Goal: Task Accomplishment & Management: Use online tool/utility

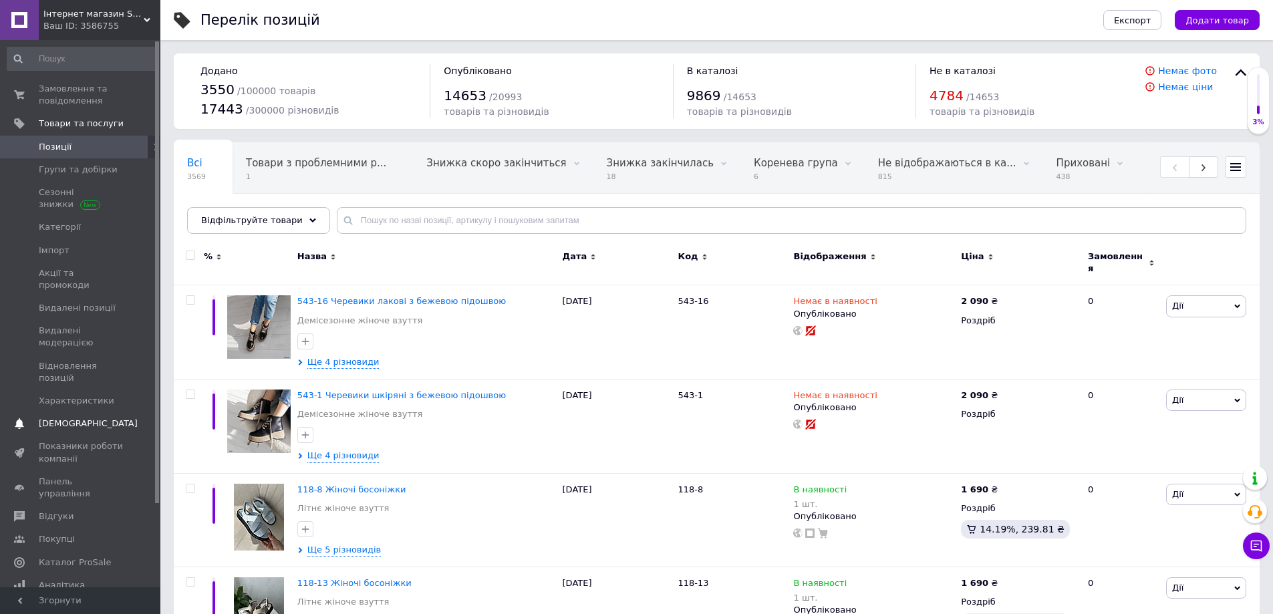
click at [67, 418] on span "[DEMOGRAPHIC_DATA]" at bounding box center [88, 424] width 99 height 12
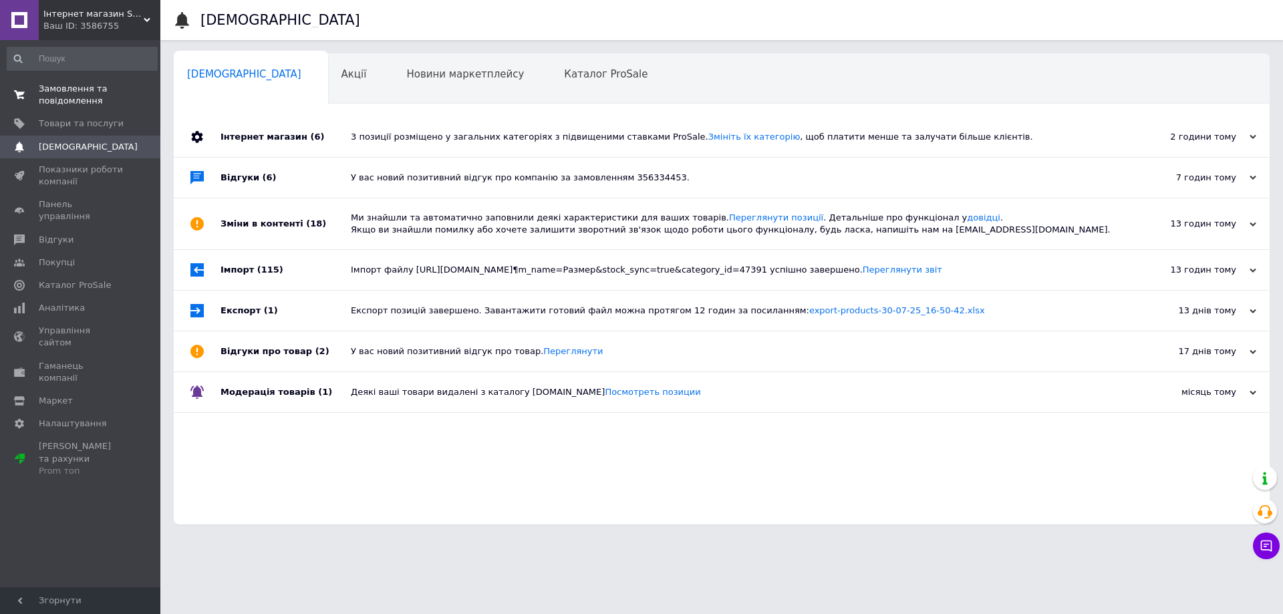
click at [82, 90] on span "Замовлення та повідомлення" at bounding box center [81, 95] width 85 height 24
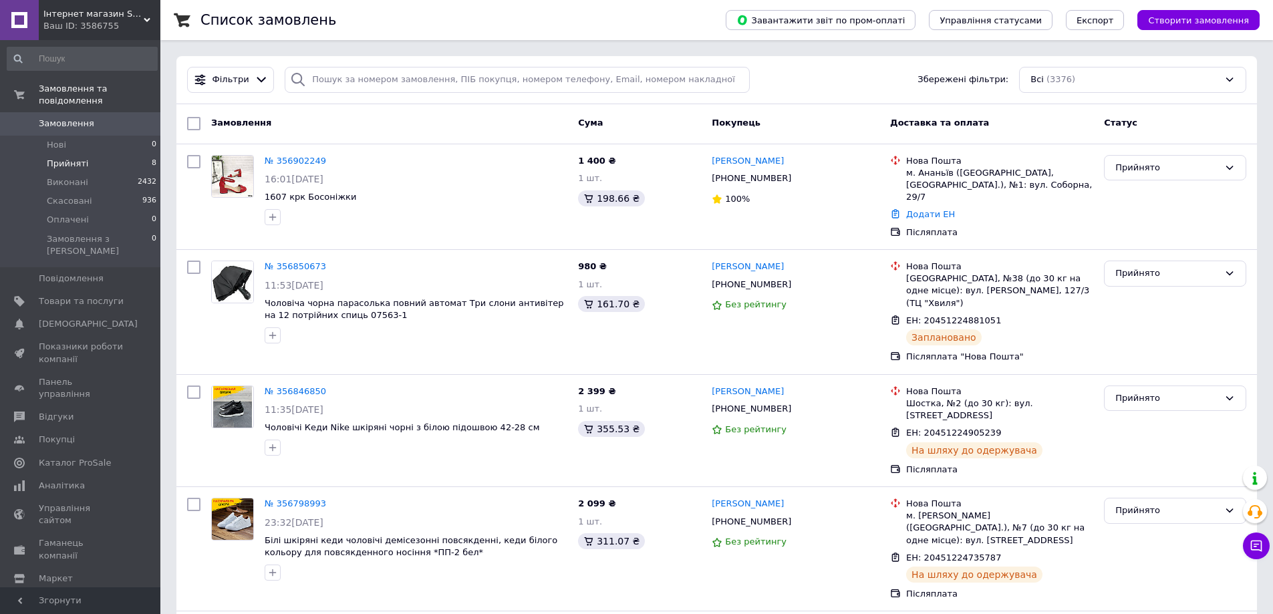
click at [82, 158] on span "Прийняті" at bounding box center [67, 164] width 41 height 12
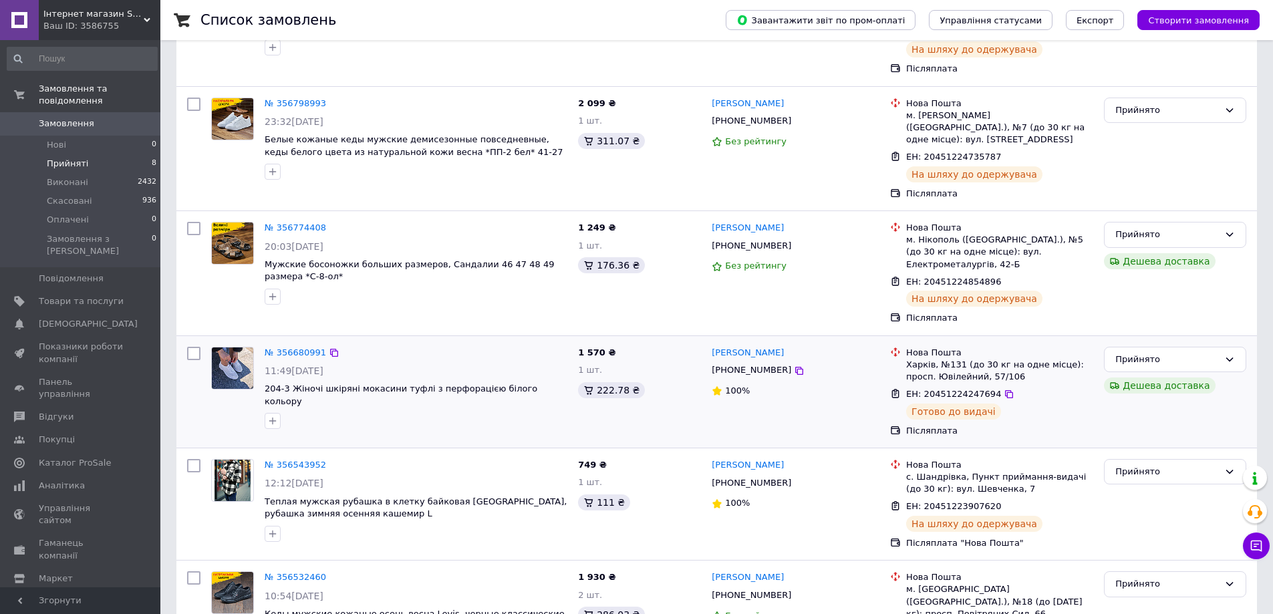
scroll to position [488, 0]
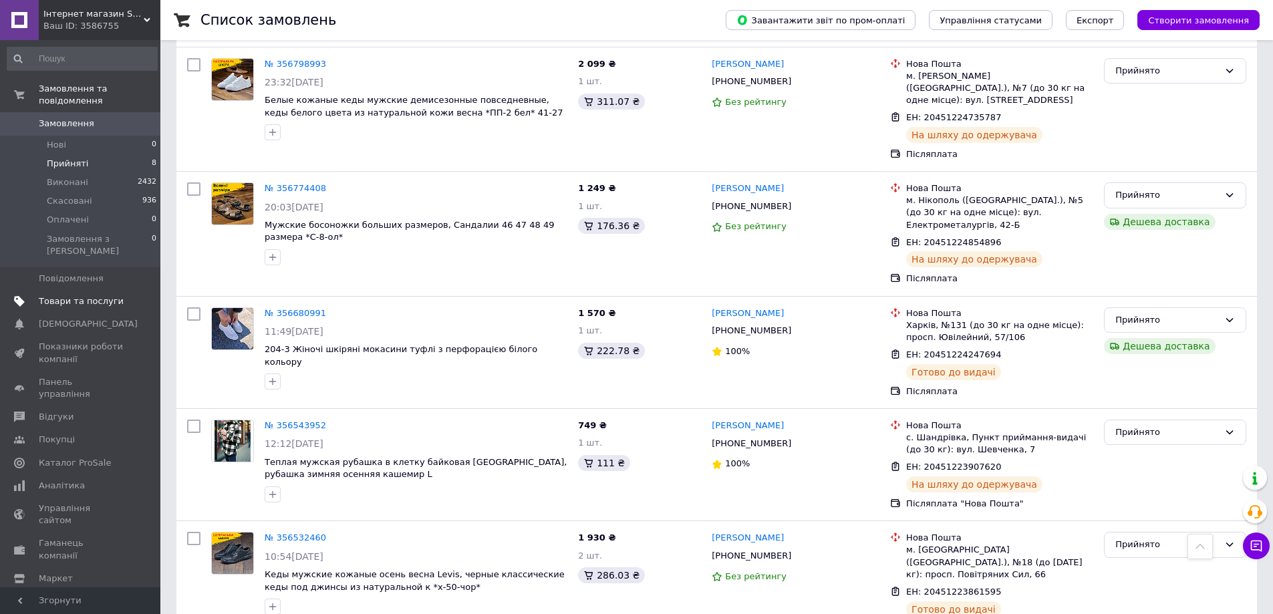
click at [102, 290] on link "Товари та послуги" at bounding box center [82, 301] width 164 height 23
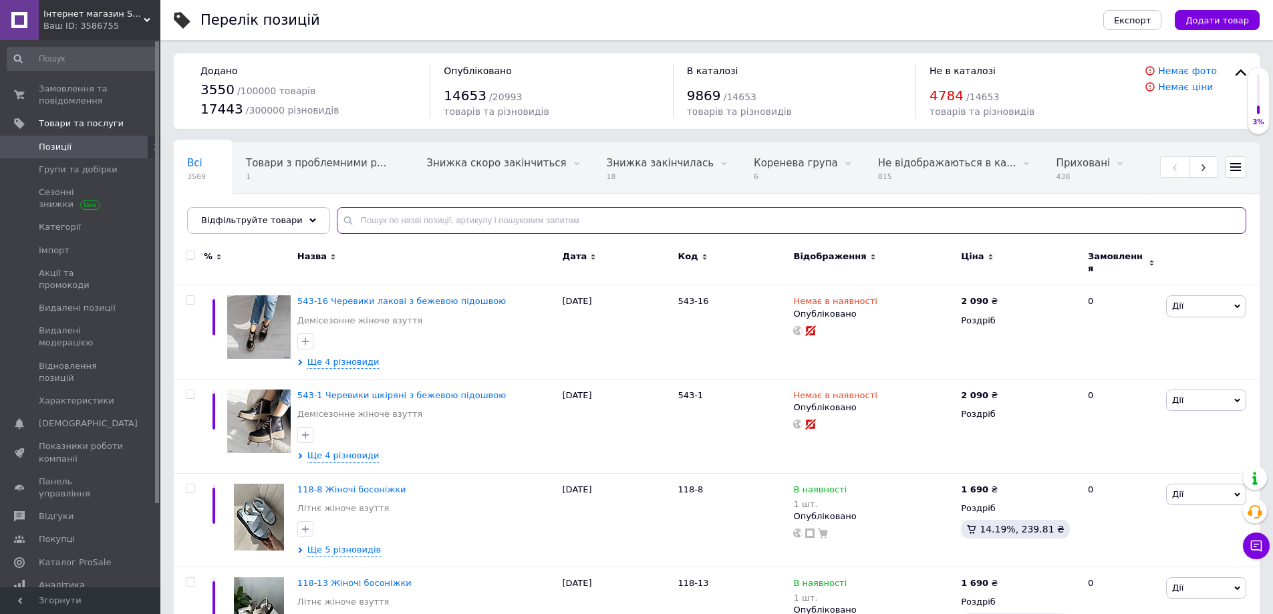
click at [402, 221] on input "text" at bounding box center [791, 220] width 909 height 27
paste input "6/1 чор/кор"
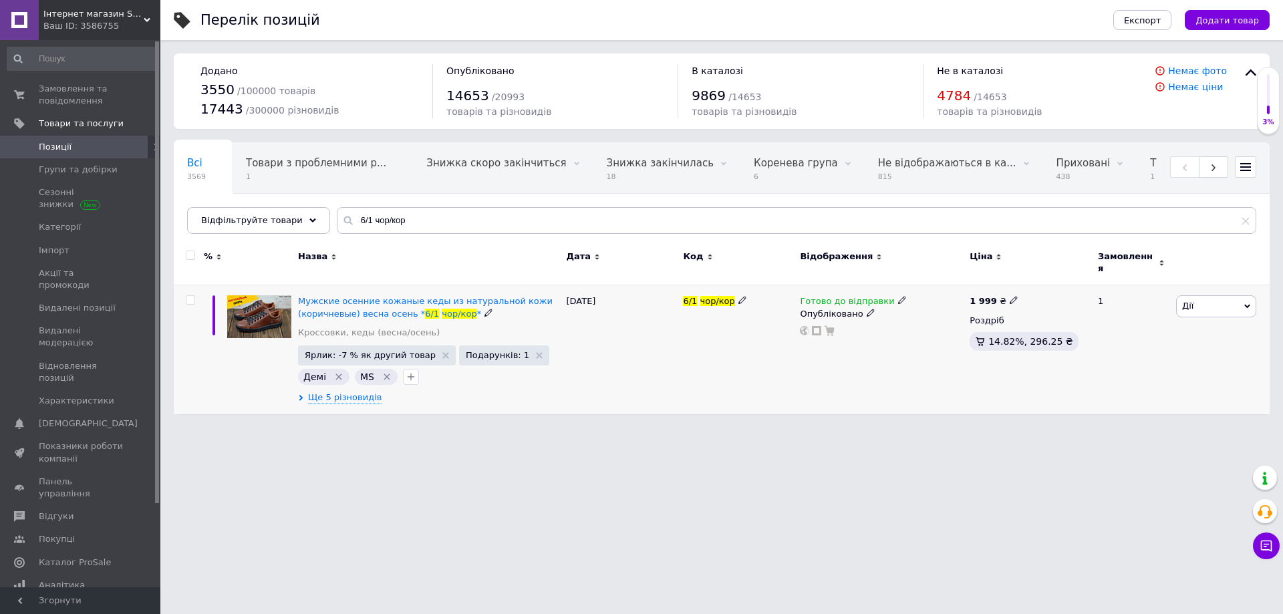
click at [898, 296] on icon at bounding box center [902, 300] width 8 height 8
click at [933, 333] on li "Немає в наявності" at bounding box center [970, 342] width 127 height 19
click at [612, 376] on div "[DATE]" at bounding box center [621, 349] width 117 height 129
click at [323, 392] on span "Ще 5 різновидів" at bounding box center [344, 398] width 73 height 12
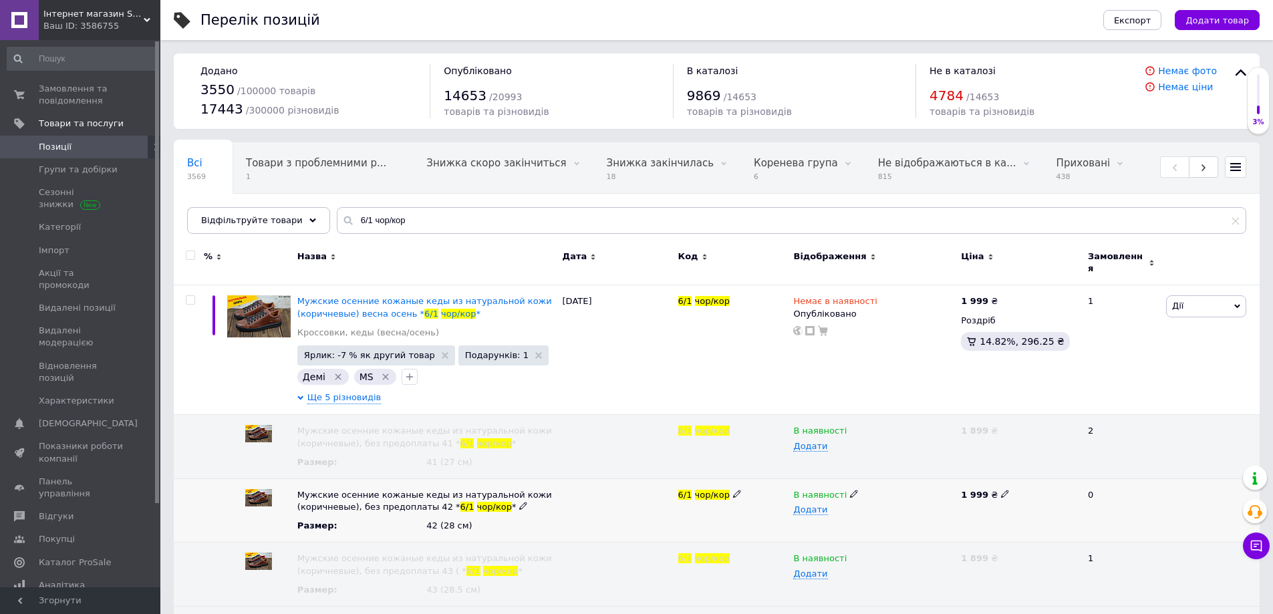
click at [850, 490] on icon at bounding box center [854, 494] width 8 height 8
click at [814, 511] on li "Немає в наявності" at bounding box center [871, 520] width 166 height 19
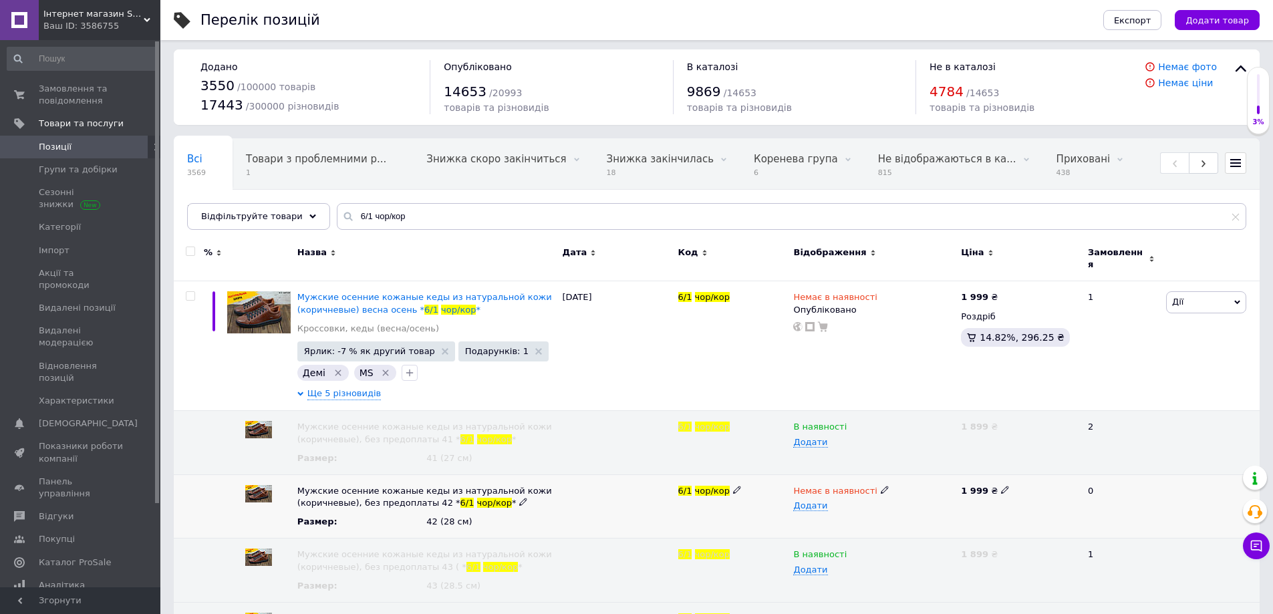
scroll to position [125, 0]
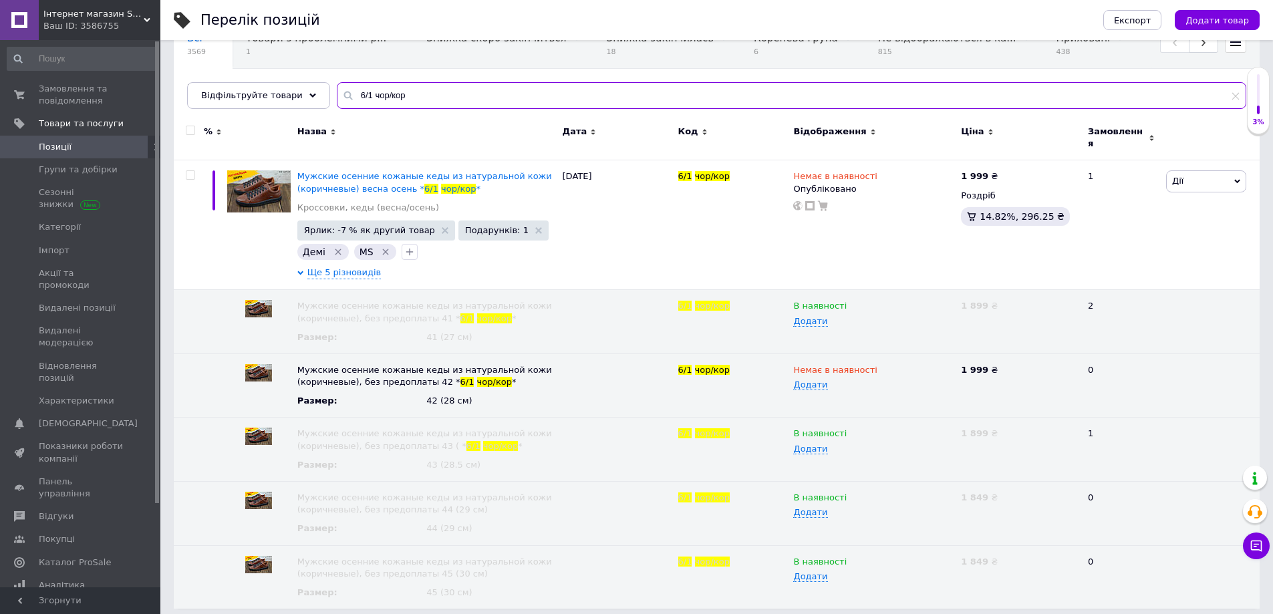
drag, startPoint x: 404, startPoint y: 97, endPoint x: 309, endPoint y: 111, distance: 96.6
click at [309, 109] on div "Всі 3569 Товари з проблемними р... 1 Знижка скоро закінчиться 0 Видалити Редагу…" at bounding box center [717, 63] width 1086 height 92
paste input "К9 сірий"
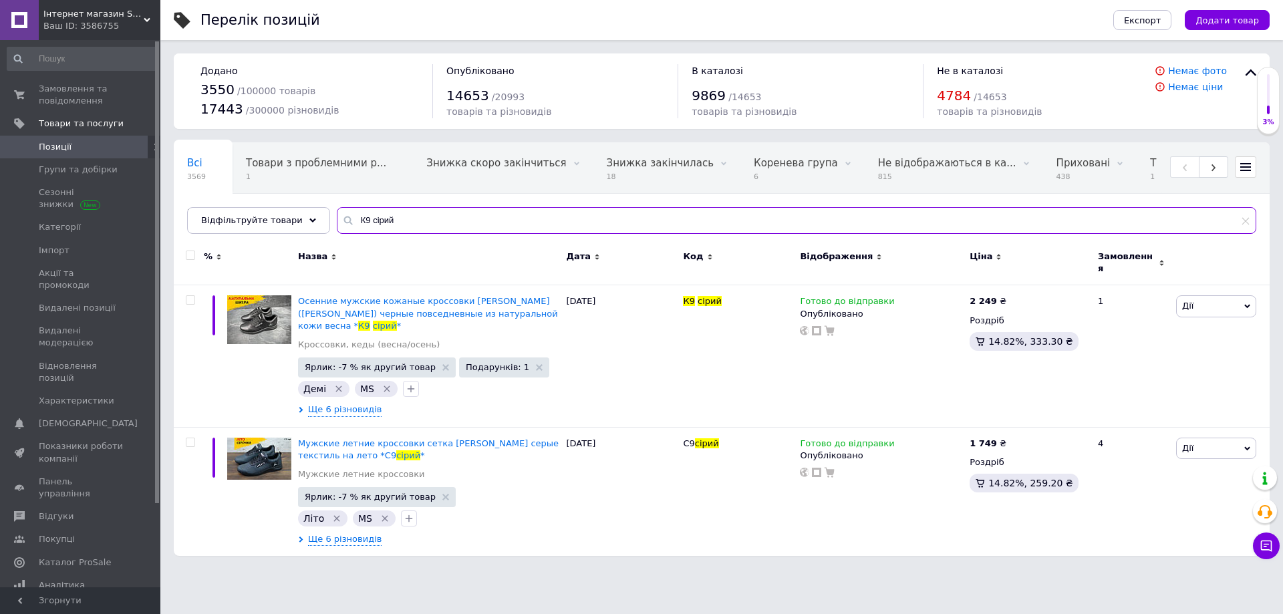
drag, startPoint x: 383, startPoint y: 222, endPoint x: 309, endPoint y: 234, distance: 75.0
click at [309, 234] on div "Всі 3569 Товари з проблемними р... 1 Знижка скоро закінчиться 0 Видалити Редагу…" at bounding box center [722, 188] width 1096 height 92
paste input "01-60/10 чор/біл/чер"
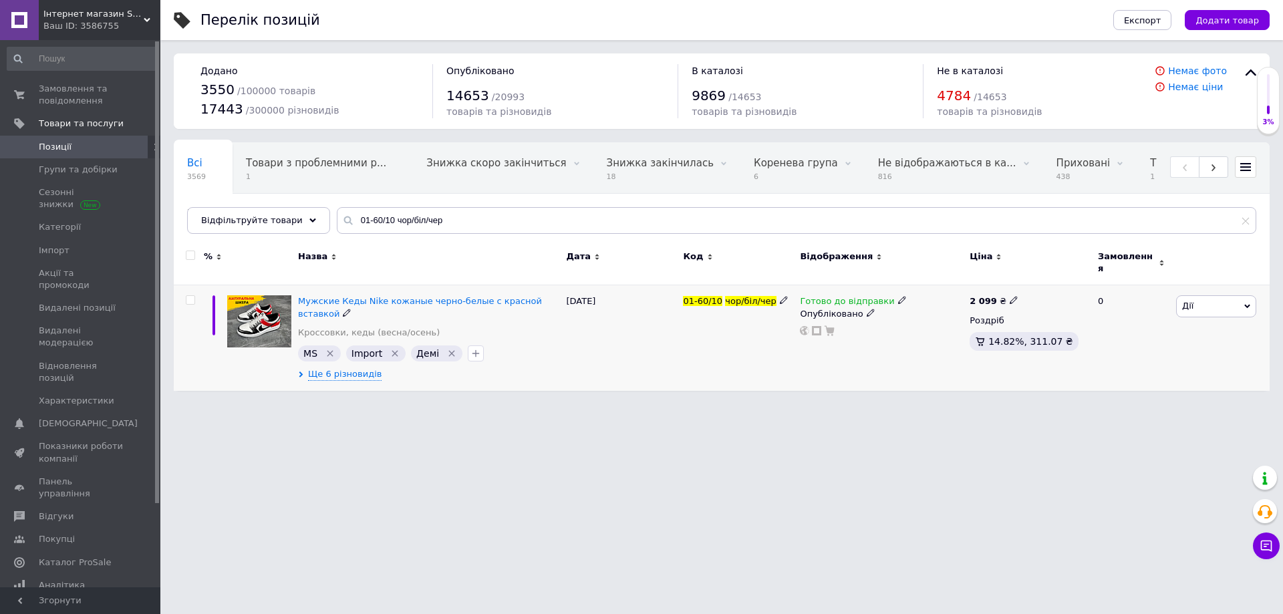
click at [392, 351] on icon "Видалити мітку" at bounding box center [395, 354] width 6 height 6
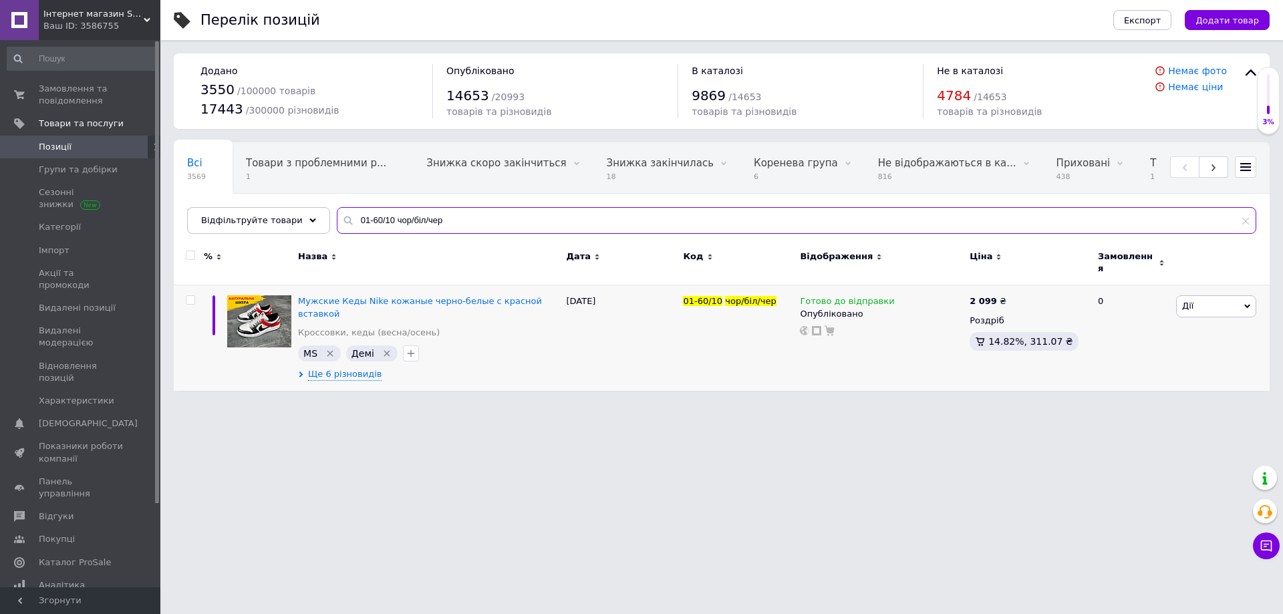
drag, startPoint x: 456, startPoint y: 215, endPoint x: 301, endPoint y: 237, distance: 156.6
click at [301, 234] on div "Всі 3569 Товари з проблемними р... 1 Знижка скоро закінчиться 0 Видалити Редагу…" at bounding box center [722, 188] width 1096 height 92
paste input "НБ2 чор/біл"
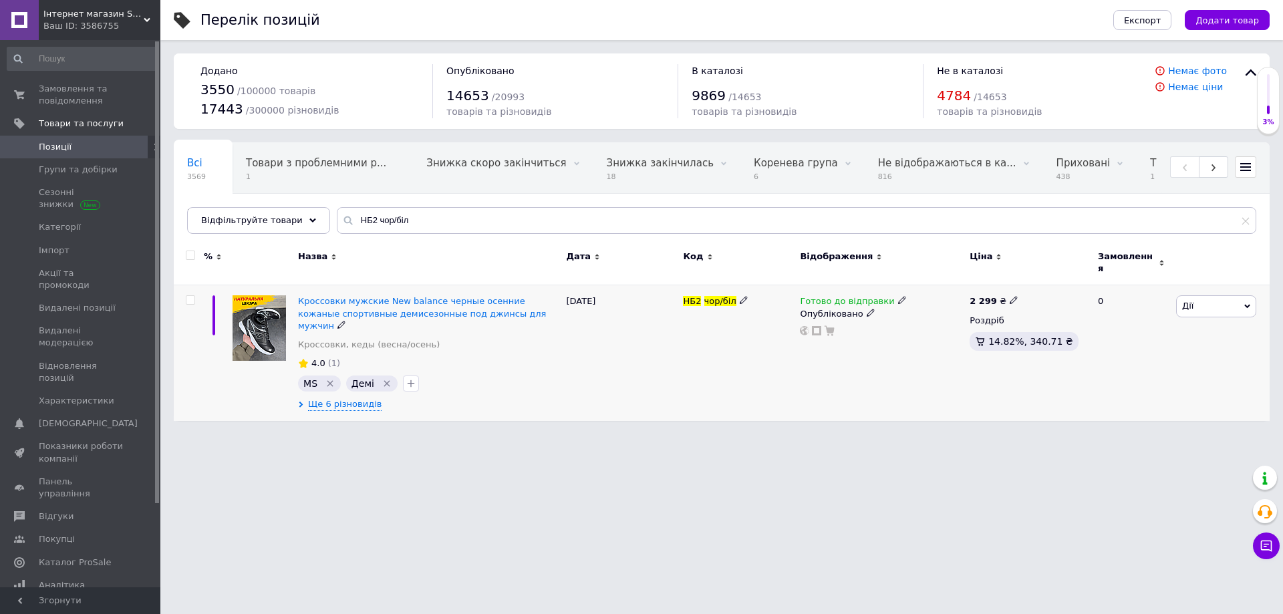
click at [898, 296] on icon at bounding box center [902, 300] width 8 height 8
click at [915, 333] on li "Немає в наявності" at bounding box center [970, 342] width 127 height 19
click at [807, 347] on div "Готово до відправки Наявність Немає в наявності В наявності Під замовлення Гото…" at bounding box center [881, 353] width 170 height 136
click at [337, 398] on span "Ще 6 різновидів" at bounding box center [344, 404] width 73 height 12
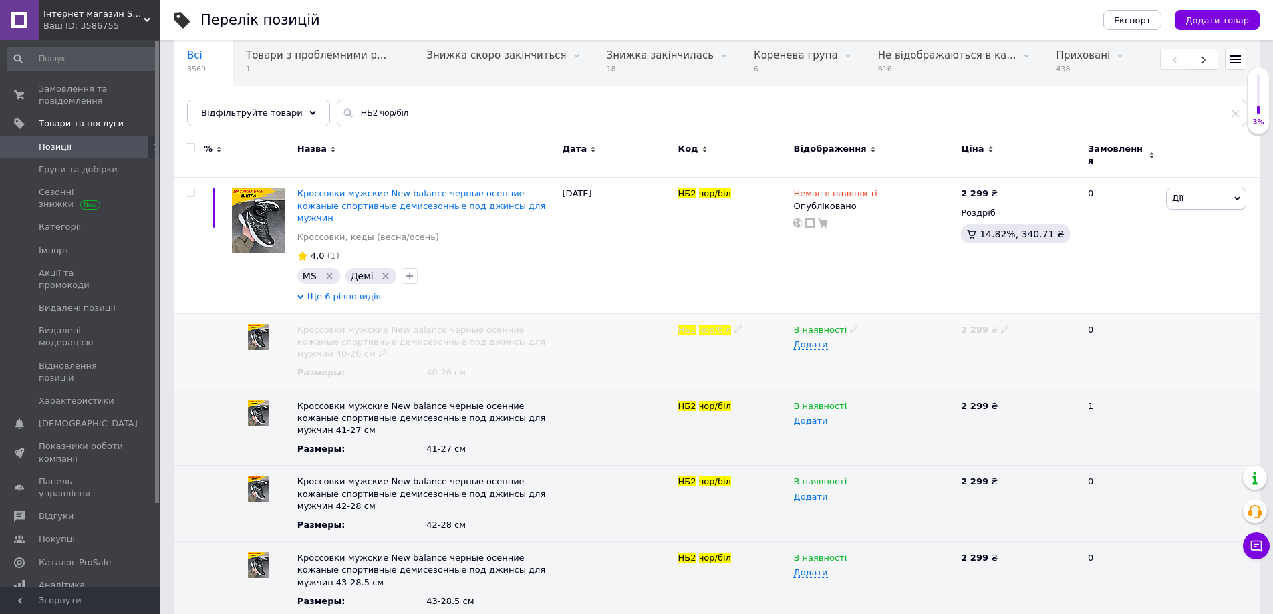
scroll to position [195, 0]
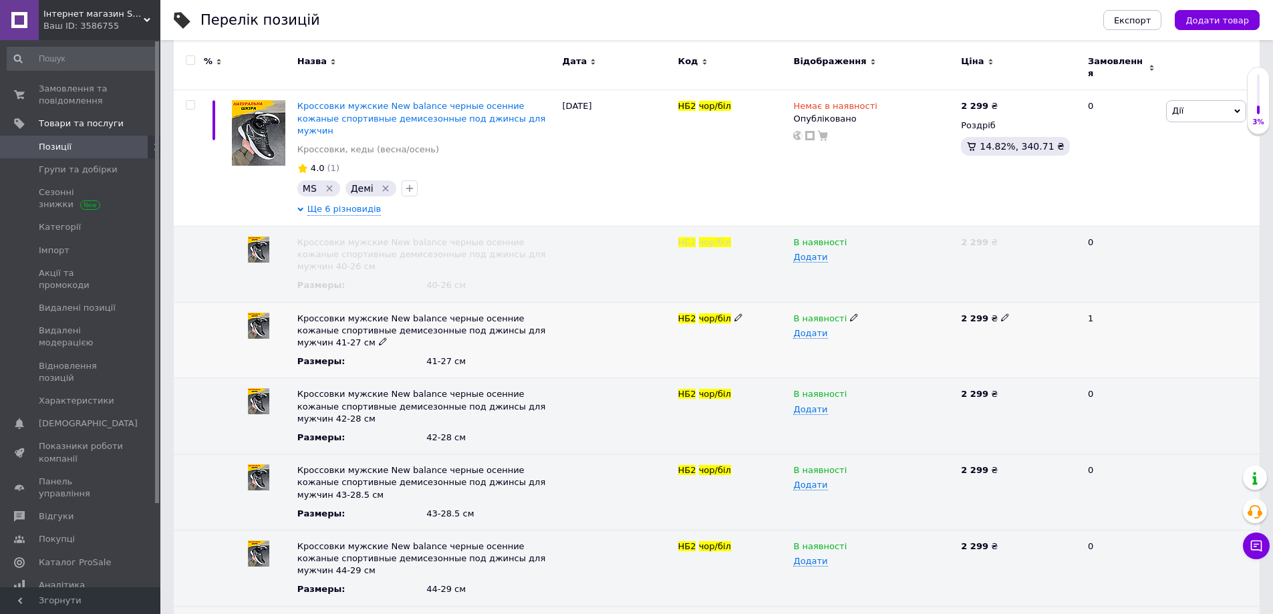
click at [850, 313] on icon at bounding box center [854, 317] width 8 height 8
click at [826, 335] on li "Немає в наявності" at bounding box center [871, 344] width 166 height 19
click at [850, 389] on icon at bounding box center [854, 393] width 8 height 8
click at [822, 411] on li "Немає в наявності" at bounding box center [871, 420] width 166 height 19
click at [850, 465] on icon at bounding box center [854, 469] width 8 height 8
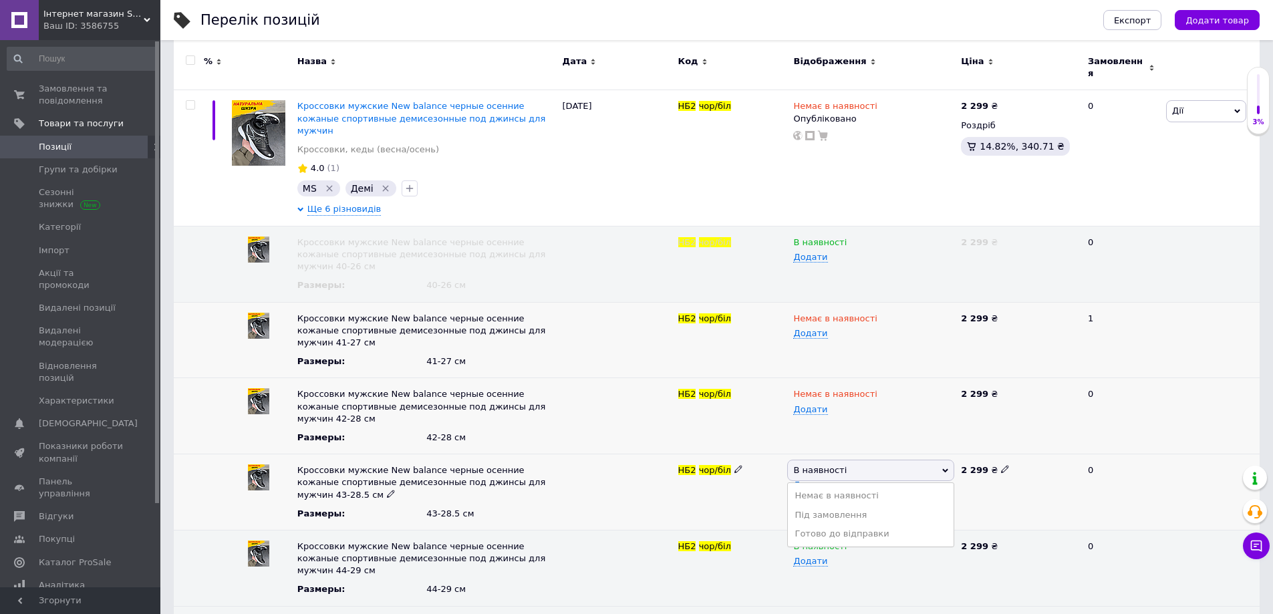
click at [812, 486] on li "Немає в наявності" at bounding box center [871, 495] width 166 height 19
click at [850, 541] on icon at bounding box center [854, 545] width 8 height 8
click at [808, 563] on li "Немає в наявності" at bounding box center [871, 572] width 166 height 19
click at [850, 613] on use at bounding box center [853, 620] width 7 height 7
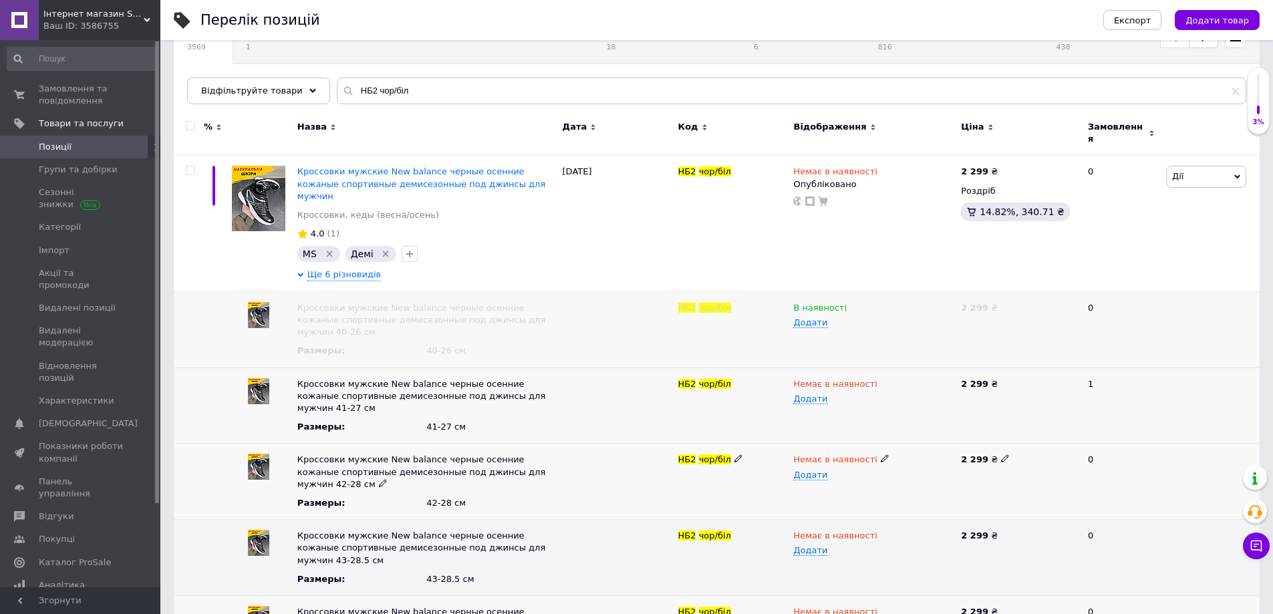
scroll to position [0, 0]
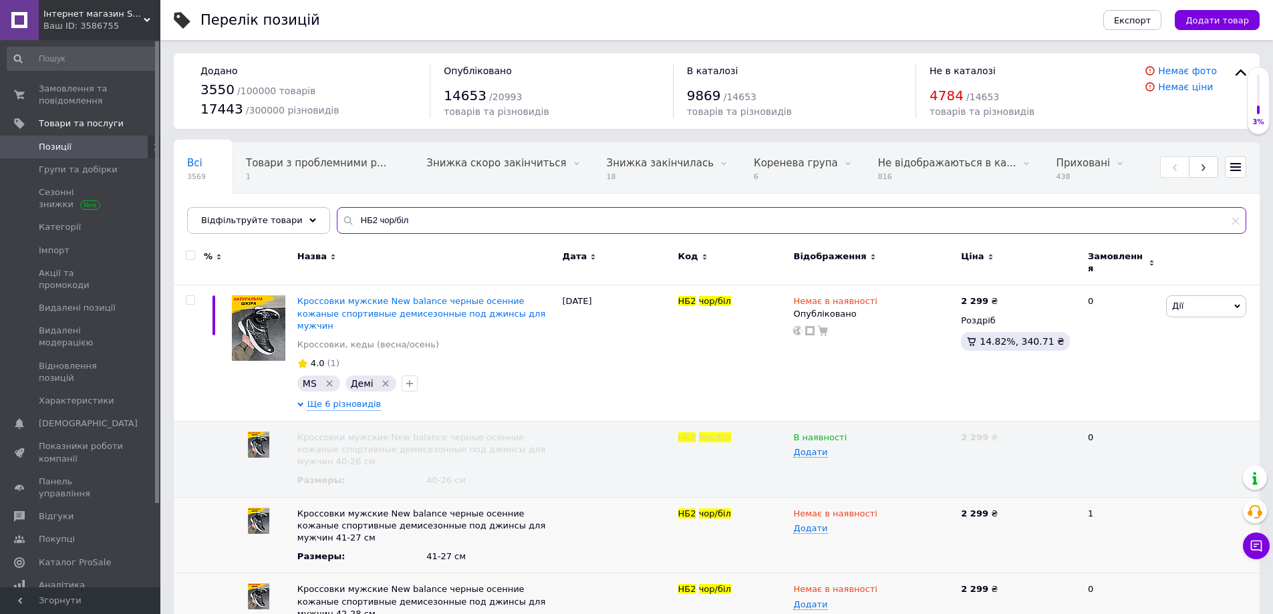
drag, startPoint x: 430, startPoint y: 229, endPoint x: 301, endPoint y: 247, distance: 130.9
click at [301, 247] on div "Всі 3569 Товари з проблемними р... 1 Знижка скоро закінчиться 0 Видалити Редагу…" at bounding box center [717, 509] width 1086 height 734
paste input "сі"
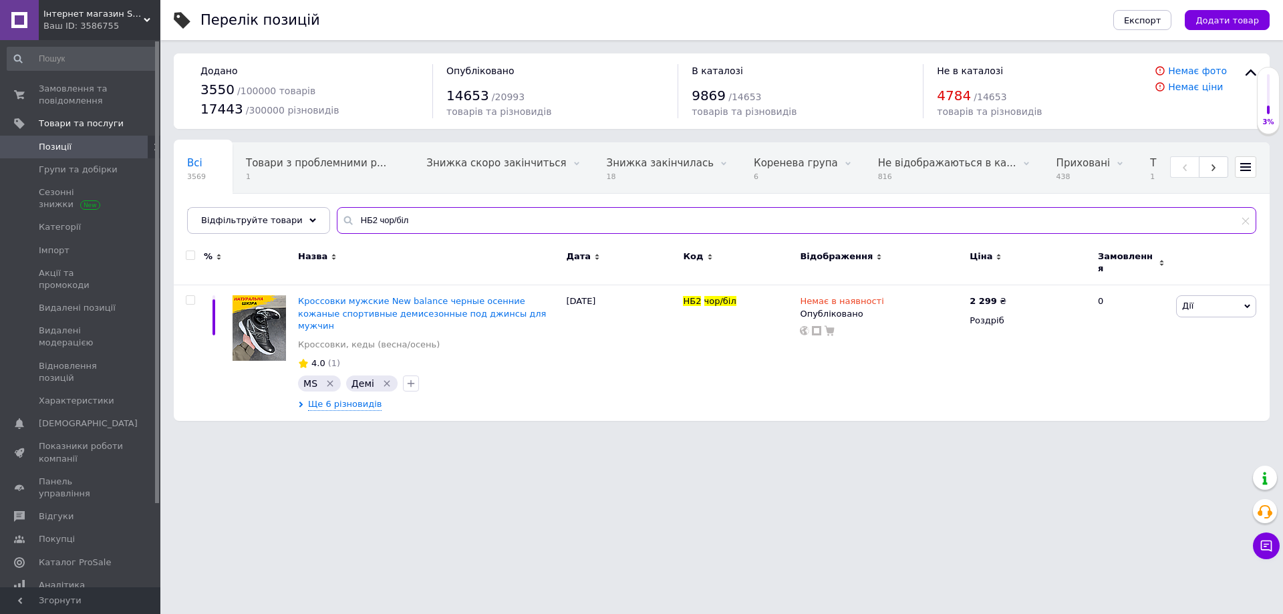
paste input "-1 ч/сер"
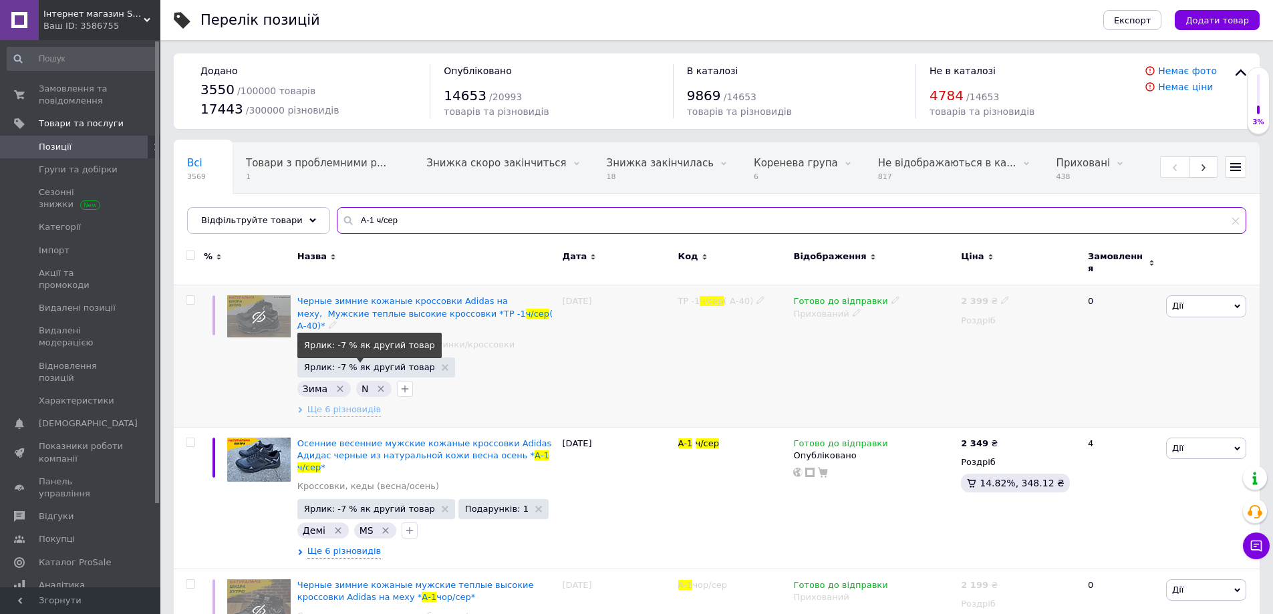
scroll to position [65, 0]
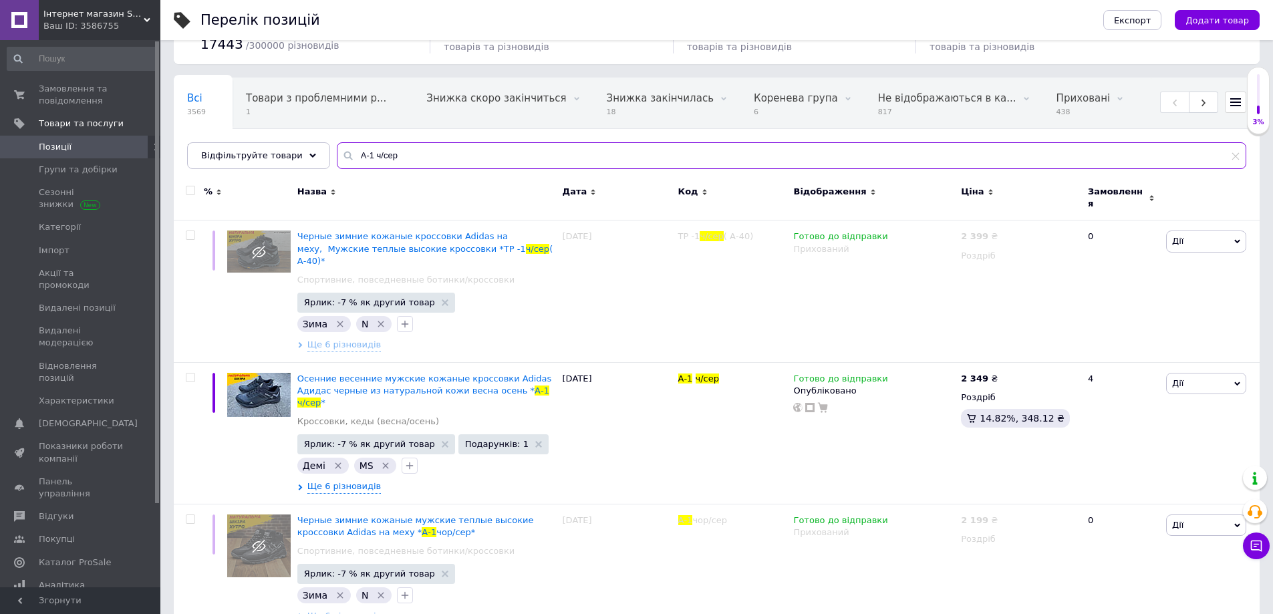
drag, startPoint x: 400, startPoint y: 161, endPoint x: 269, endPoint y: 191, distance: 134.4
click at [269, 191] on div "Всі 3569 Товари з проблемними р... 1 Знижка скоро закінчиться 0 Видалити Редагу…" at bounding box center [717, 356] width 1086 height 556
paste input "01-60/10 чор/біл/ч"
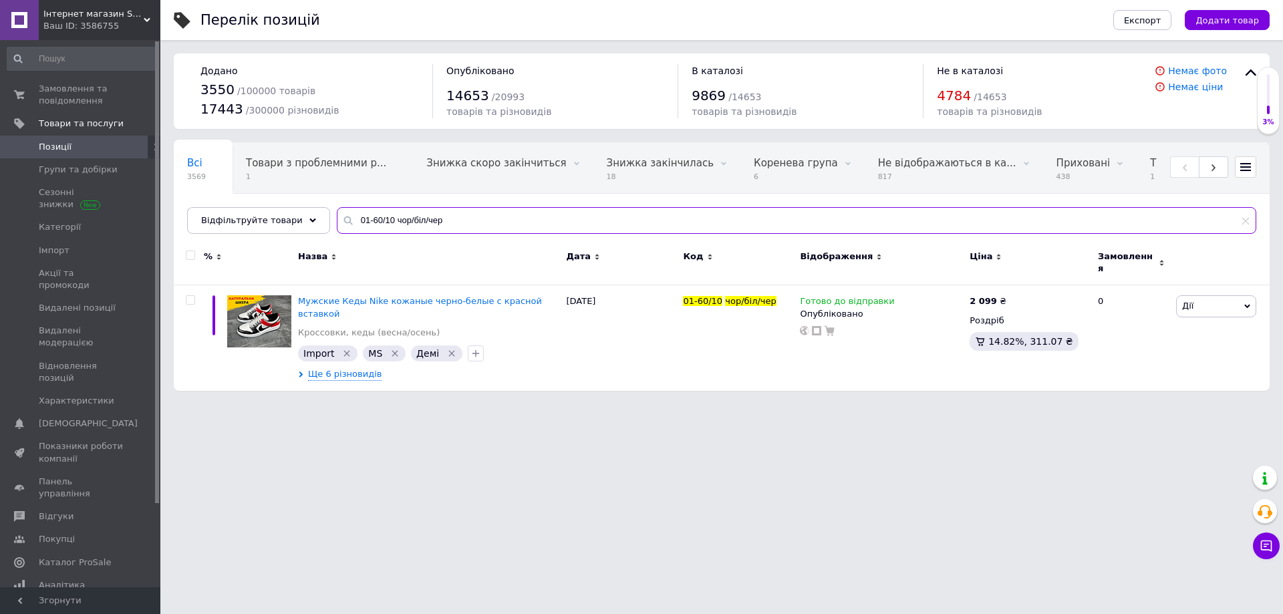
drag, startPoint x: 432, startPoint y: 218, endPoint x: 281, endPoint y: 243, distance: 152.4
click at [282, 243] on div "Всі 3569 Товари з проблемними р... 1 Знижка скоро закінчиться 0 Видалити Редагу…" at bounding box center [722, 266] width 1096 height 249
paste input "421 сірий"
drag, startPoint x: 393, startPoint y: 233, endPoint x: 303, endPoint y: 247, distance: 90.6
click at [303, 247] on div "Всі 3569 Товари з проблемними р... 1 Знижка скоро закінчиться 0 Видалити Редагу…" at bounding box center [722, 266] width 1096 height 249
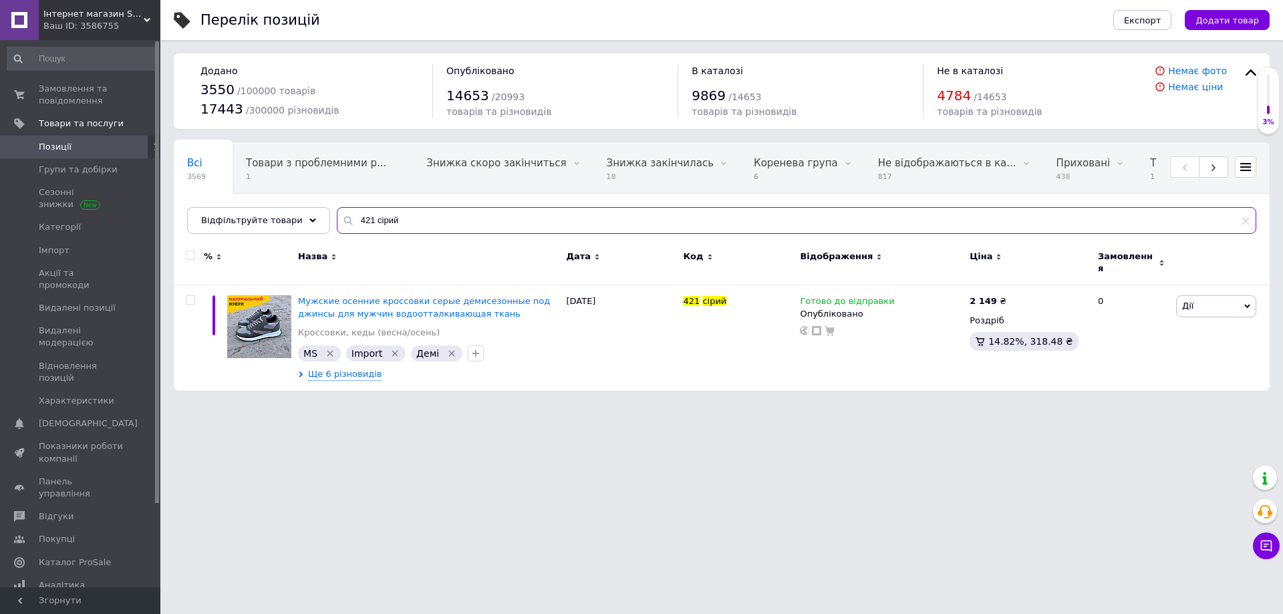
paste input "Ек-1"
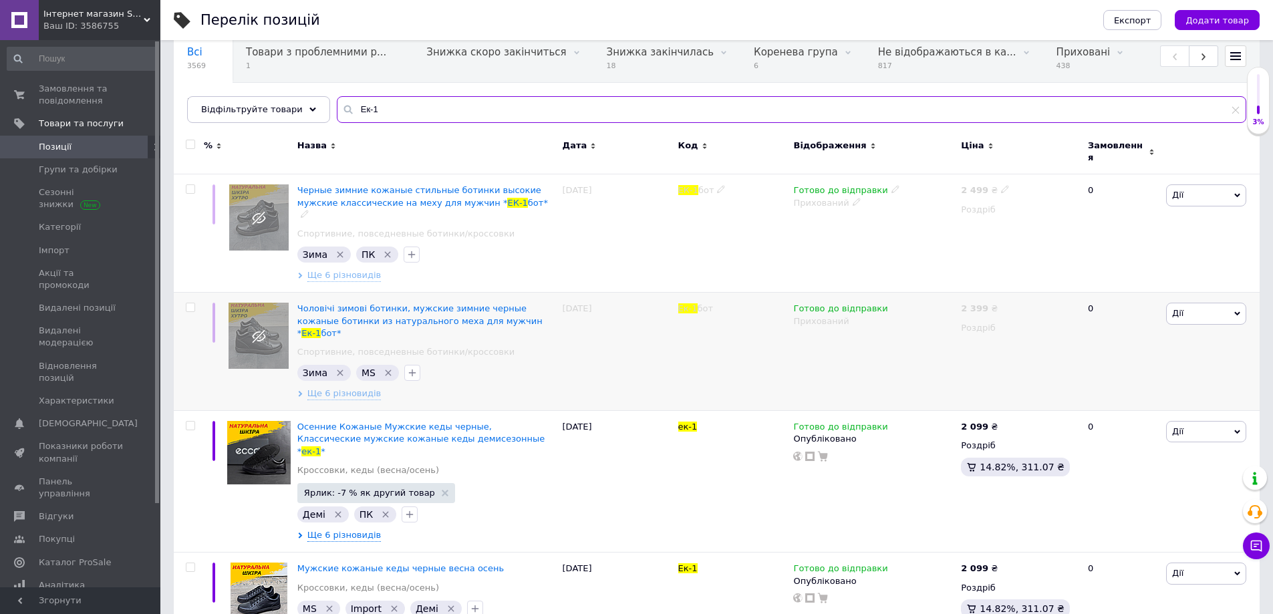
scroll to position [112, 0]
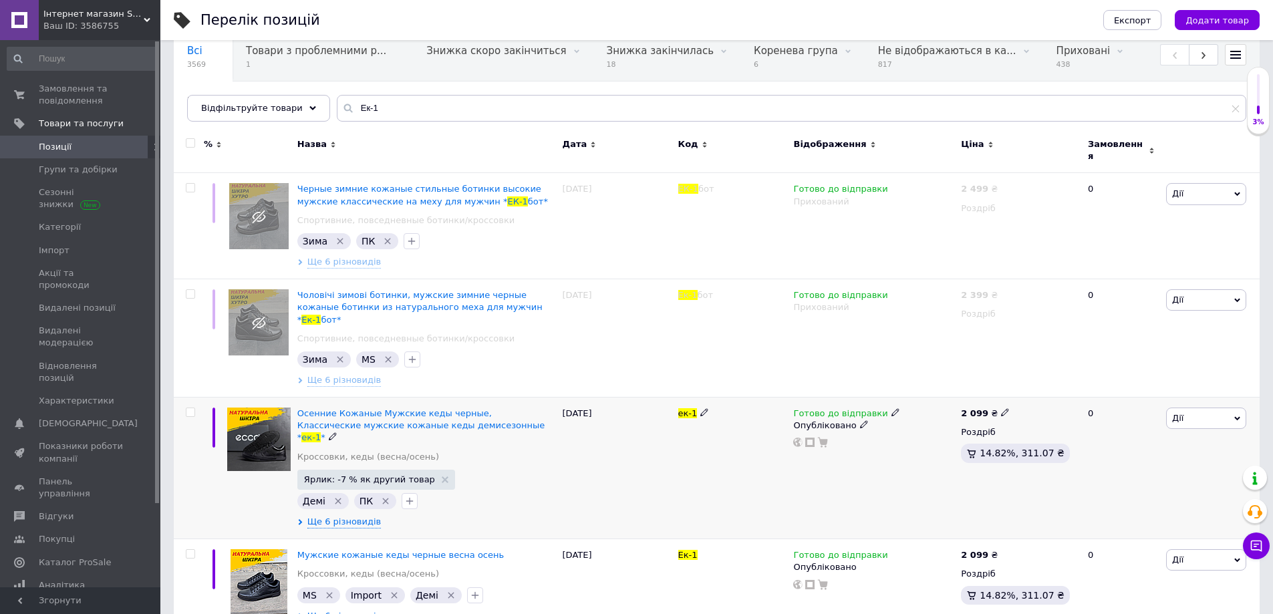
drag, startPoint x: 395, startPoint y: 394, endPoint x: 661, endPoint y: 443, distance: 271.1
click at [661, 443] on div "[DATE]" at bounding box center [617, 469] width 116 height 142
drag, startPoint x: 397, startPoint y: 116, endPoint x: 335, endPoint y: 122, distance: 61.8
click at [335, 122] on div "Всі 3569 Товари з проблемними р... 1 Знижка скоро закінчиться 0 Видалити Редагу…" at bounding box center [717, 76] width 1086 height 92
paste input "02-43/8 сірий"
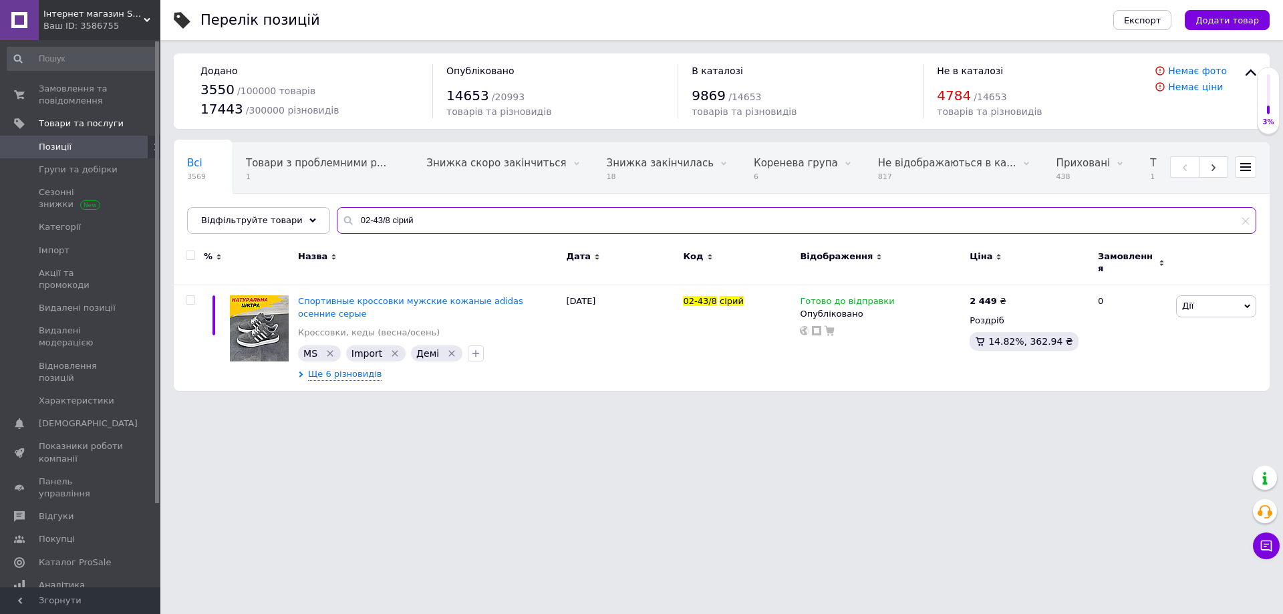
drag, startPoint x: 403, startPoint y: 220, endPoint x: 278, endPoint y: 241, distance: 126.6
click at [278, 241] on div "Всі 3569 Товари з проблемними р... 1 Знижка скоро закінчиться 0 Видалити Редагу…" at bounding box center [722, 266] width 1096 height 249
paste input "N09-1 чорн"
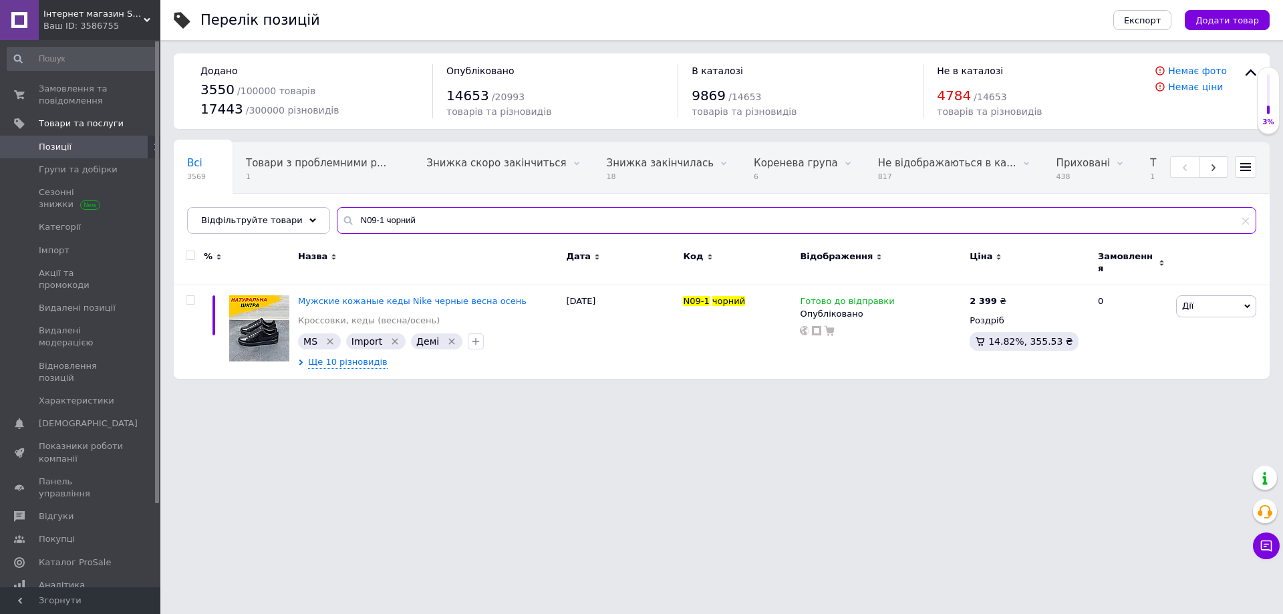
drag, startPoint x: 404, startPoint y: 231, endPoint x: 313, endPoint y: 248, distance: 93.0
click at [313, 248] on div "Всі 3569 Товари з проблемними р... 1 Знижка скоро закінчиться 0 Видалити Редагу…" at bounding box center [722, 260] width 1096 height 237
paste input "V330 чор"
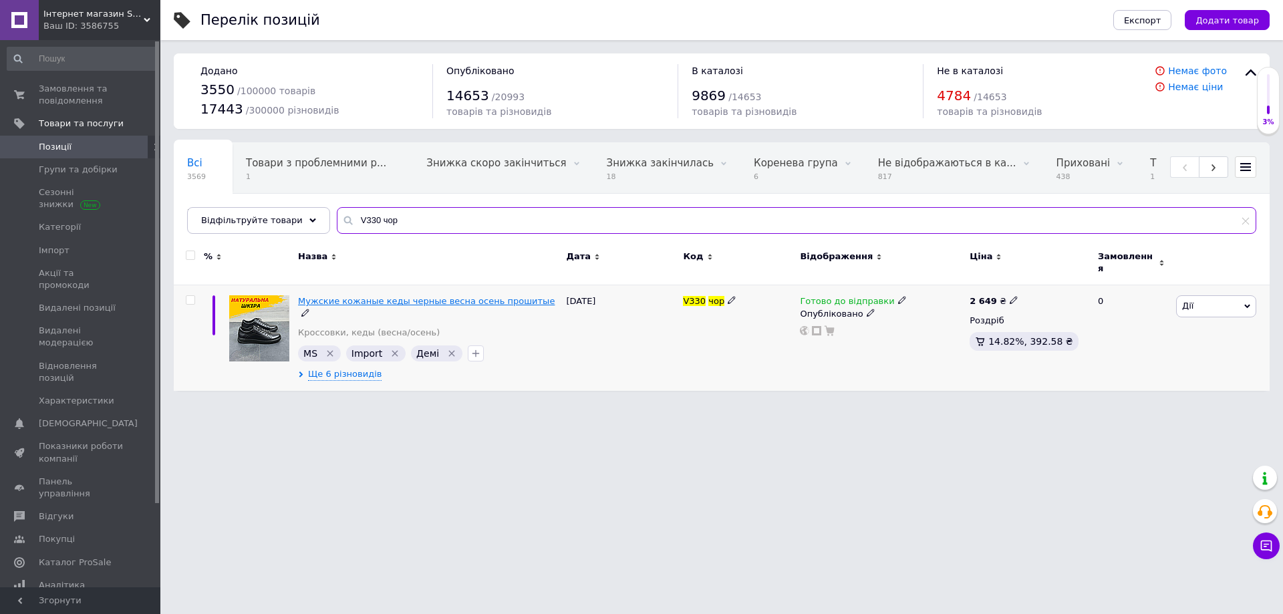
type input "V330 чор"
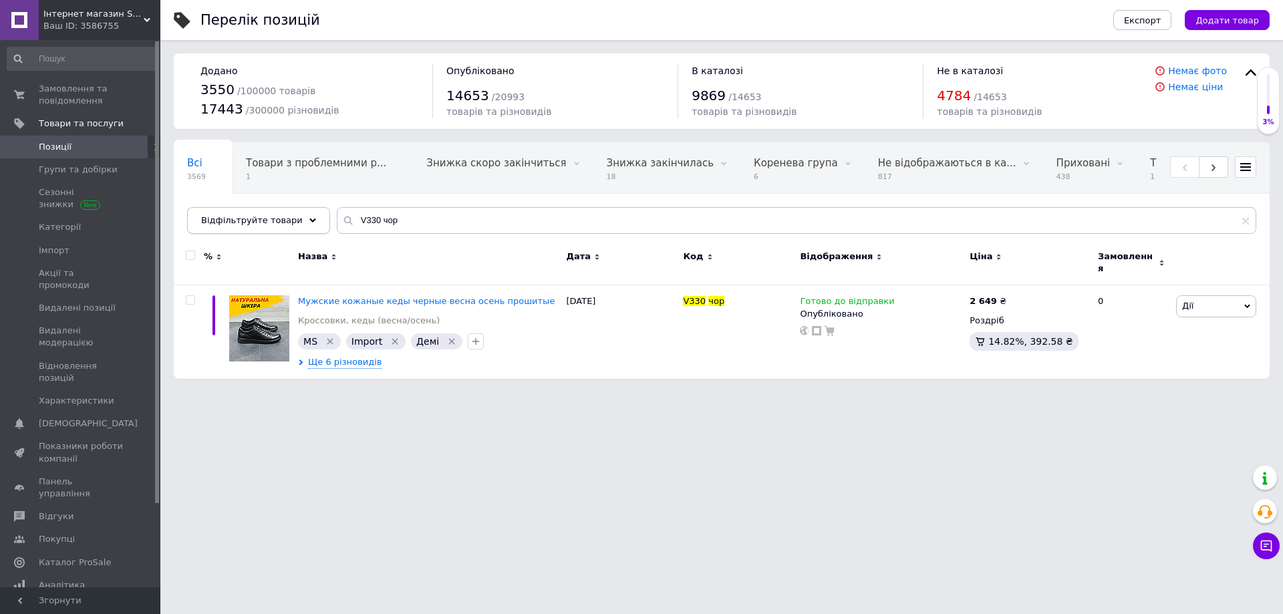
click at [277, 218] on span "Відфільтруйте товари" at bounding box center [252, 220] width 102 height 10
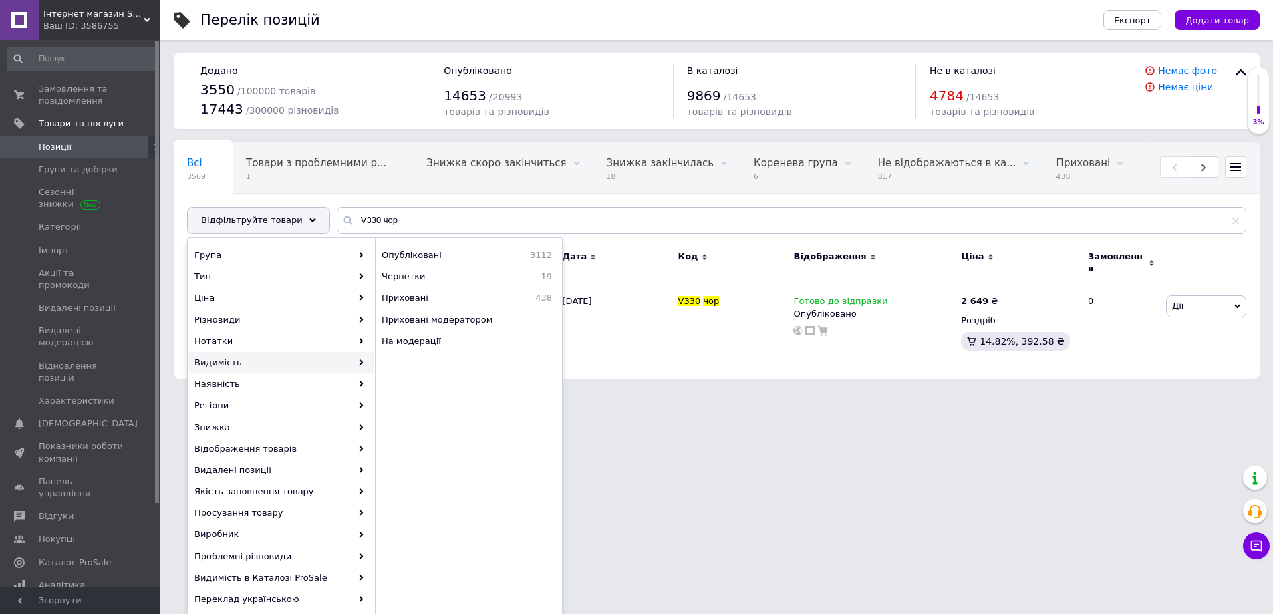
click at [724, 392] on html "Інтернет магазин Sport Year Ваш ID: 3586755 Сайт Інтернет магазин Sport Year Ка…" at bounding box center [636, 196] width 1273 height 392
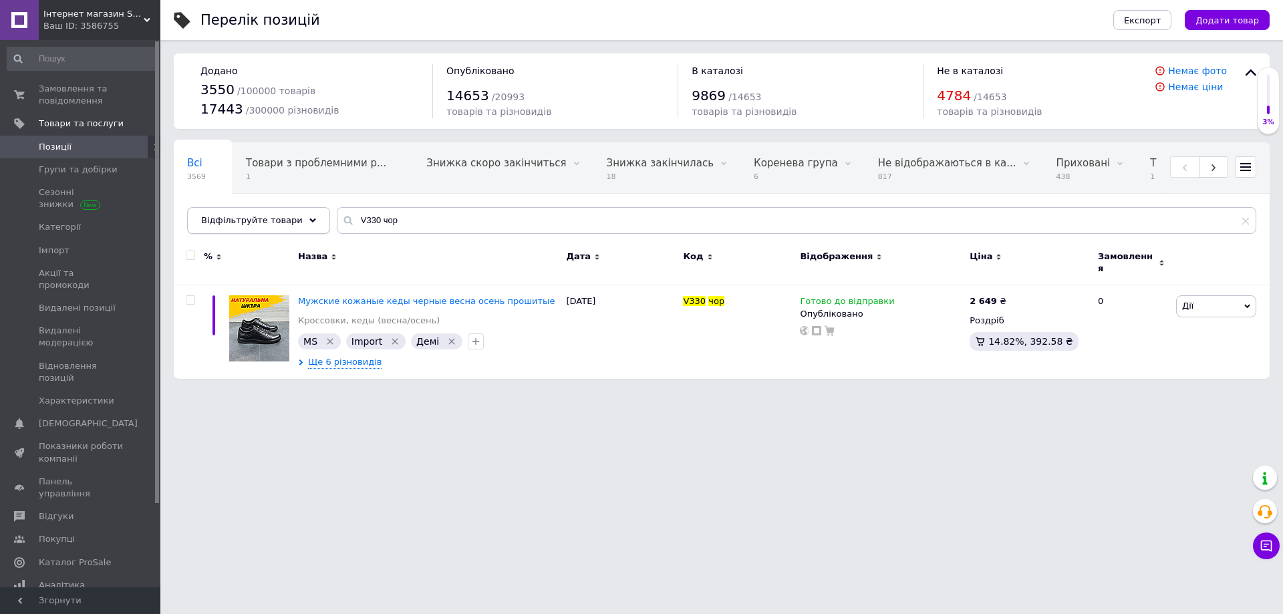
click at [289, 220] on div "Відфільтруйте товари" at bounding box center [258, 220] width 143 height 27
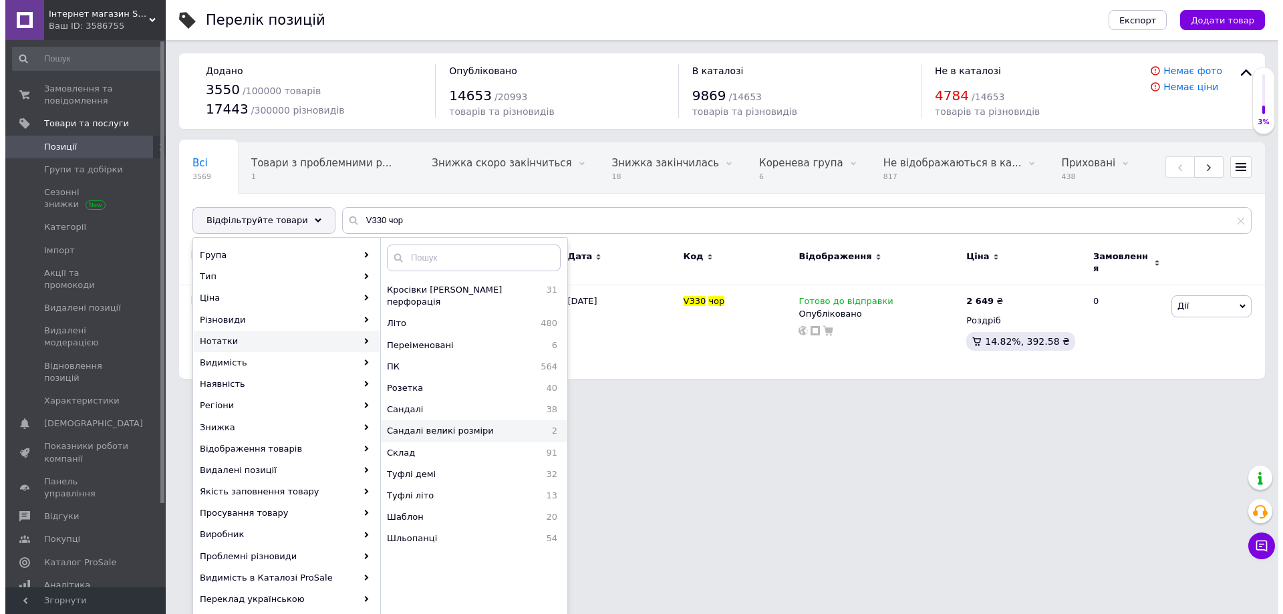
scroll to position [249, 0]
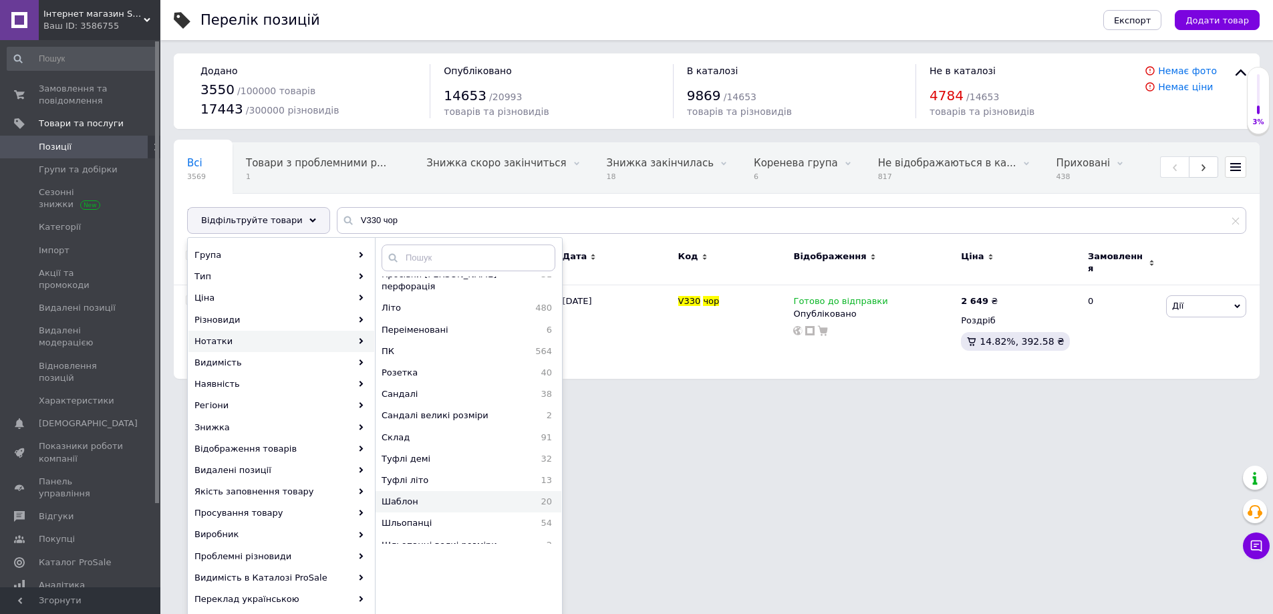
click at [418, 496] on span "Шаблон" at bounding box center [439, 502] width 115 height 12
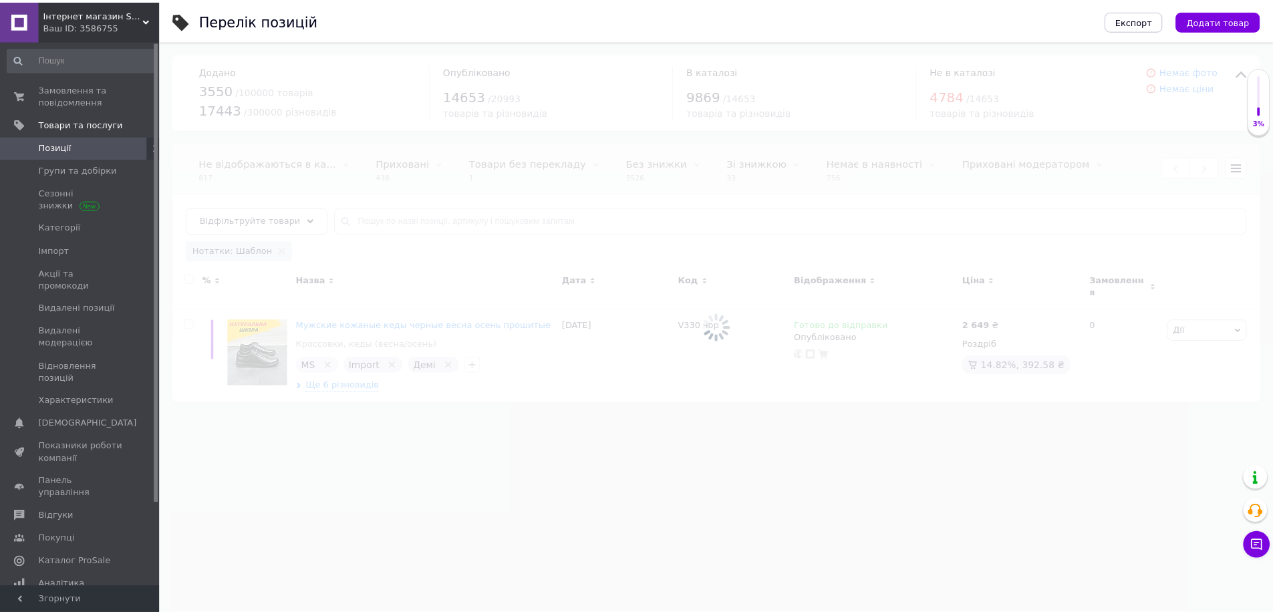
scroll to position [0, 688]
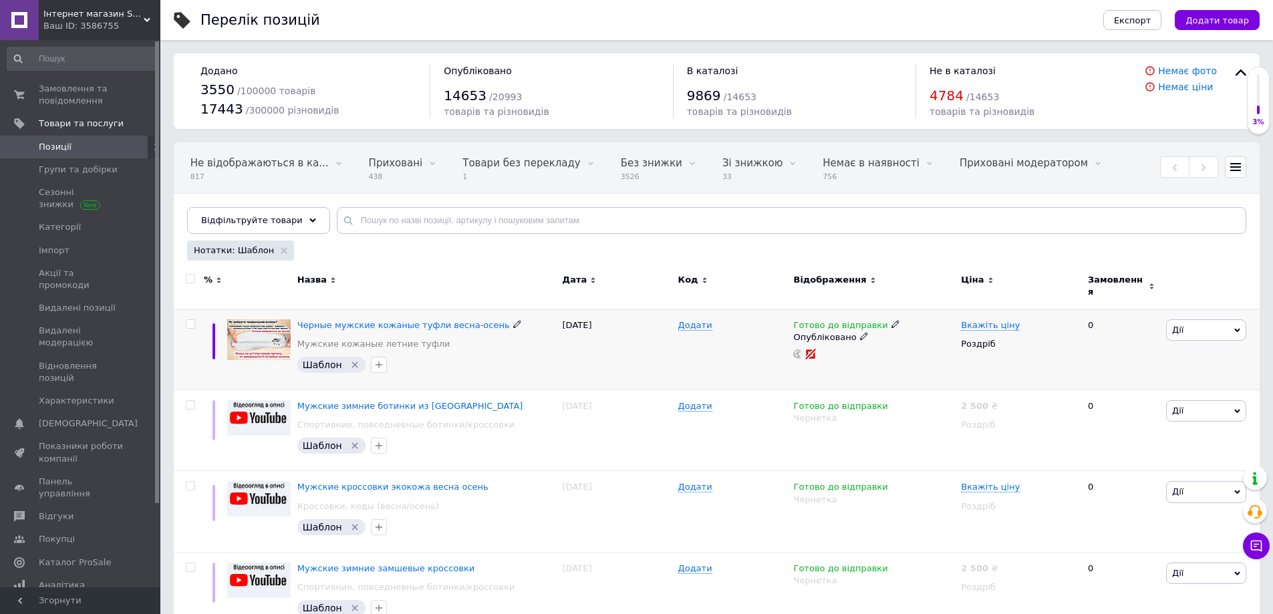
click at [1213, 324] on span "Дії" at bounding box center [1206, 329] width 80 height 21
click at [1128, 384] on li "Копіювати" at bounding box center [1156, 393] width 177 height 19
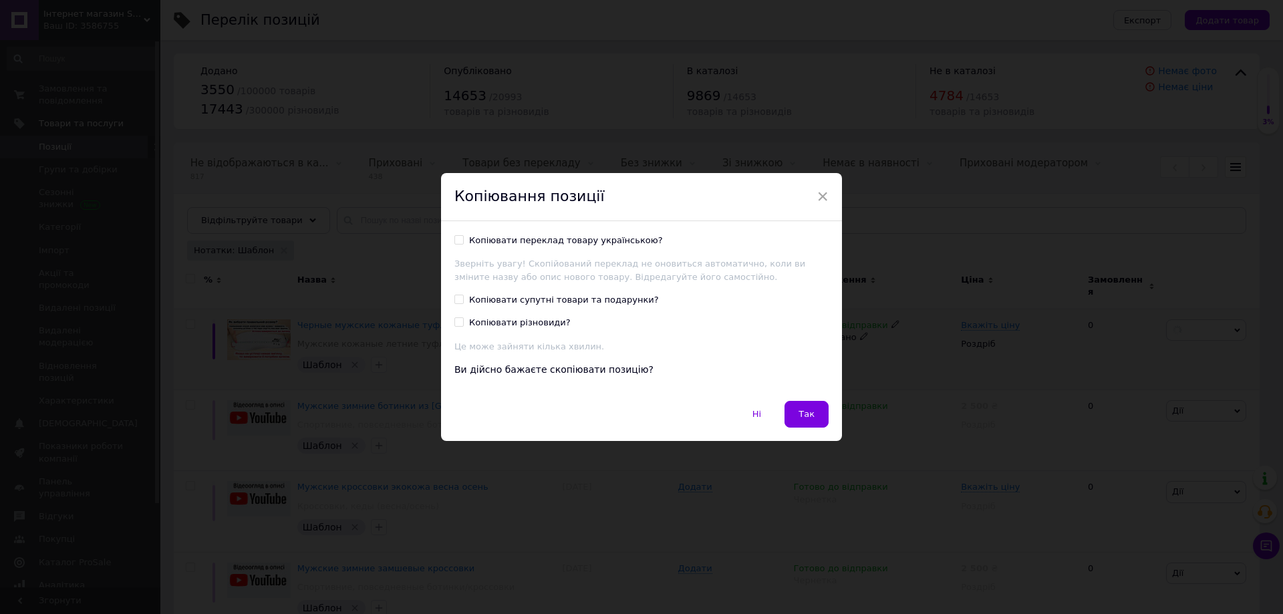
click at [454, 237] on input "Копіювати переклад товару українською?" at bounding box center [458, 239] width 9 height 9
checkbox input "true"
click at [812, 410] on button "Так" at bounding box center [806, 414] width 44 height 27
